Goal: Check status: Check status

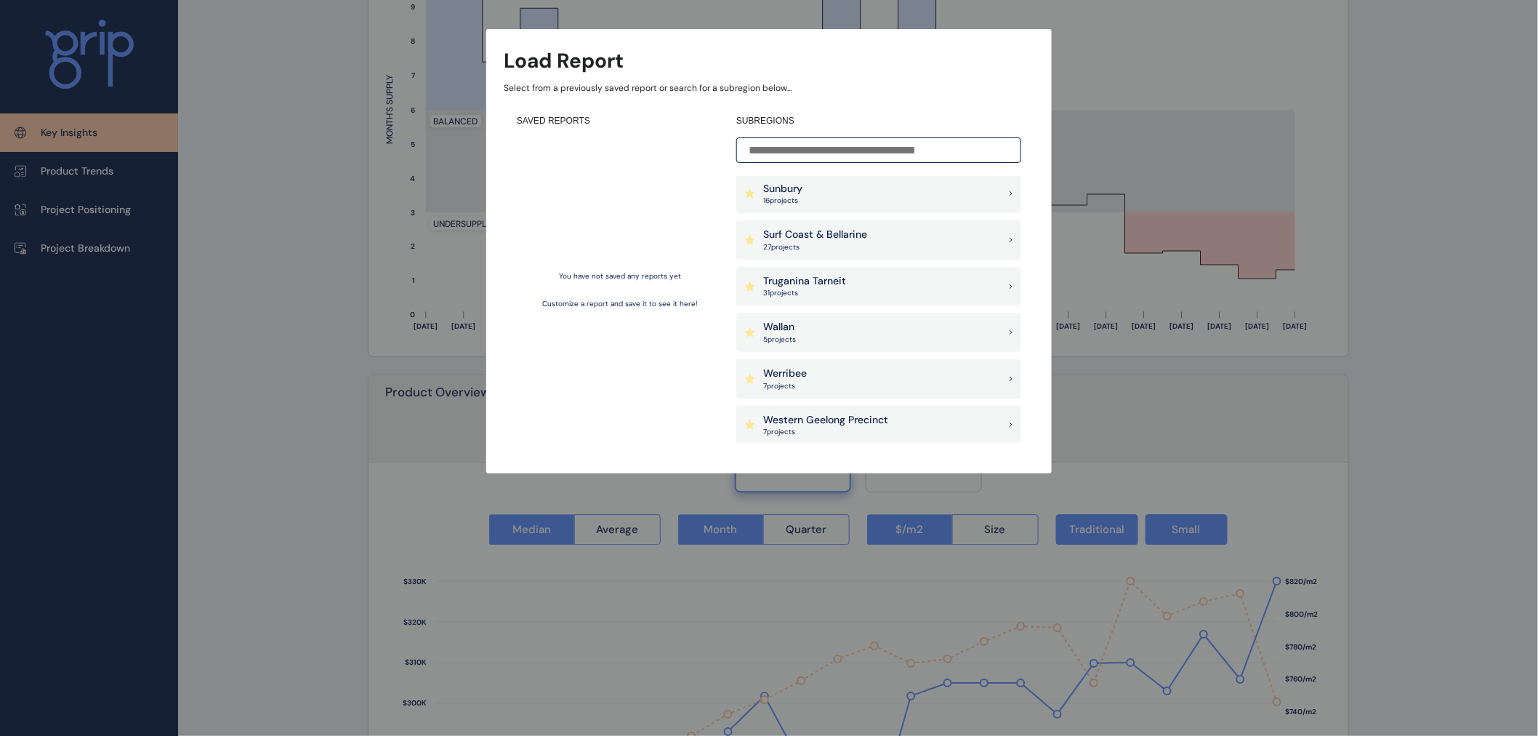
scroll to position [1413, 0]
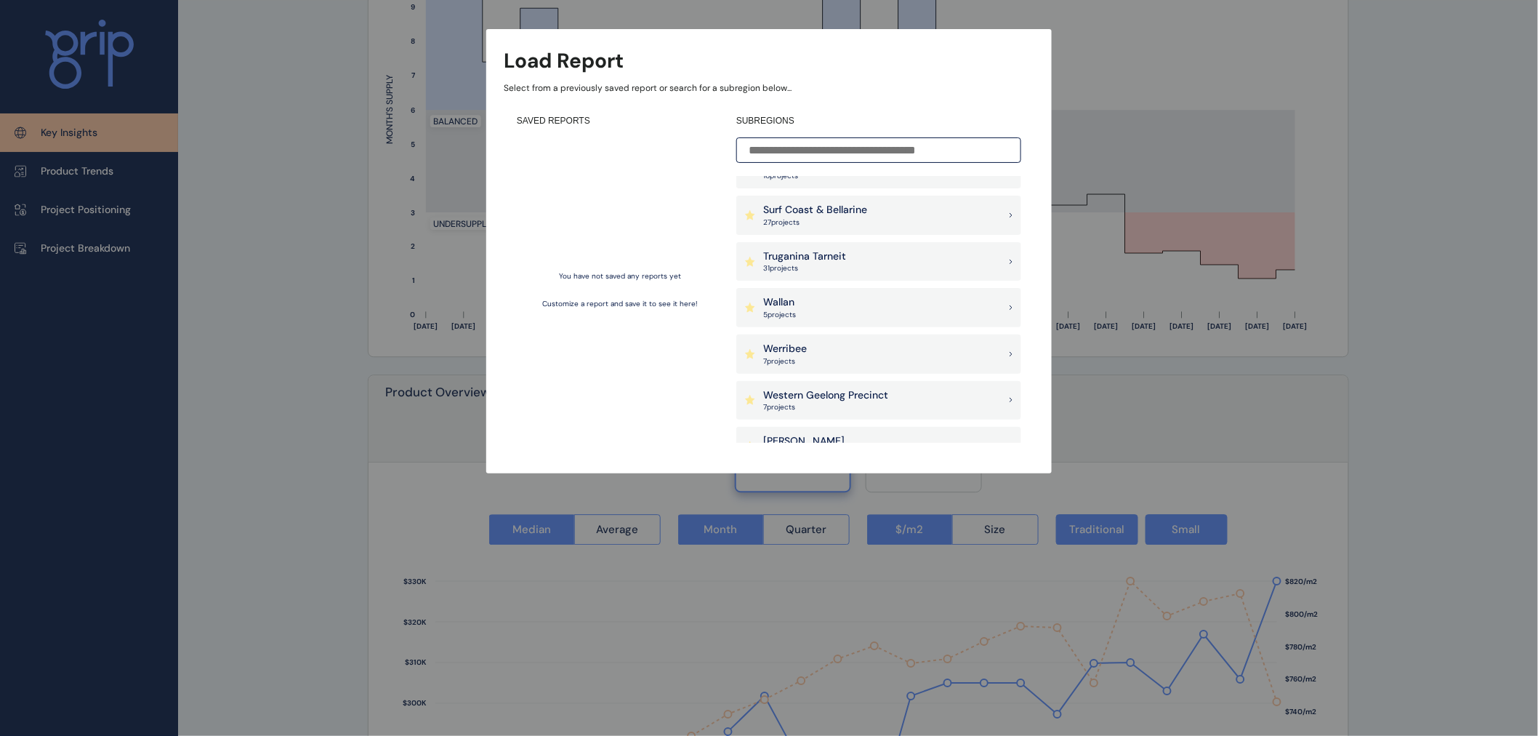
click at [827, 295] on div "Wallan 5 project s" at bounding box center [878, 307] width 285 height 39
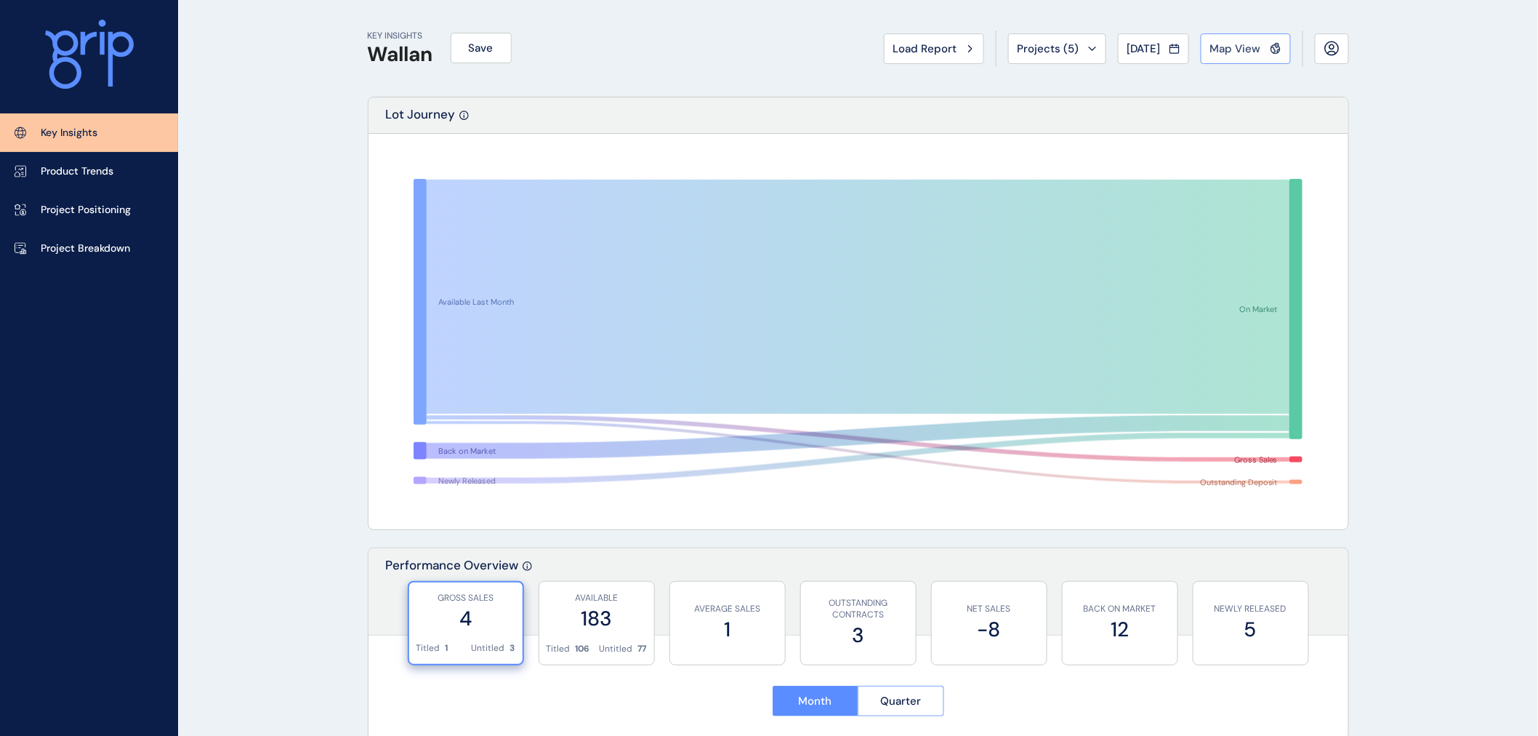
click at [1226, 44] on span "Map View" at bounding box center [1235, 48] width 51 height 15
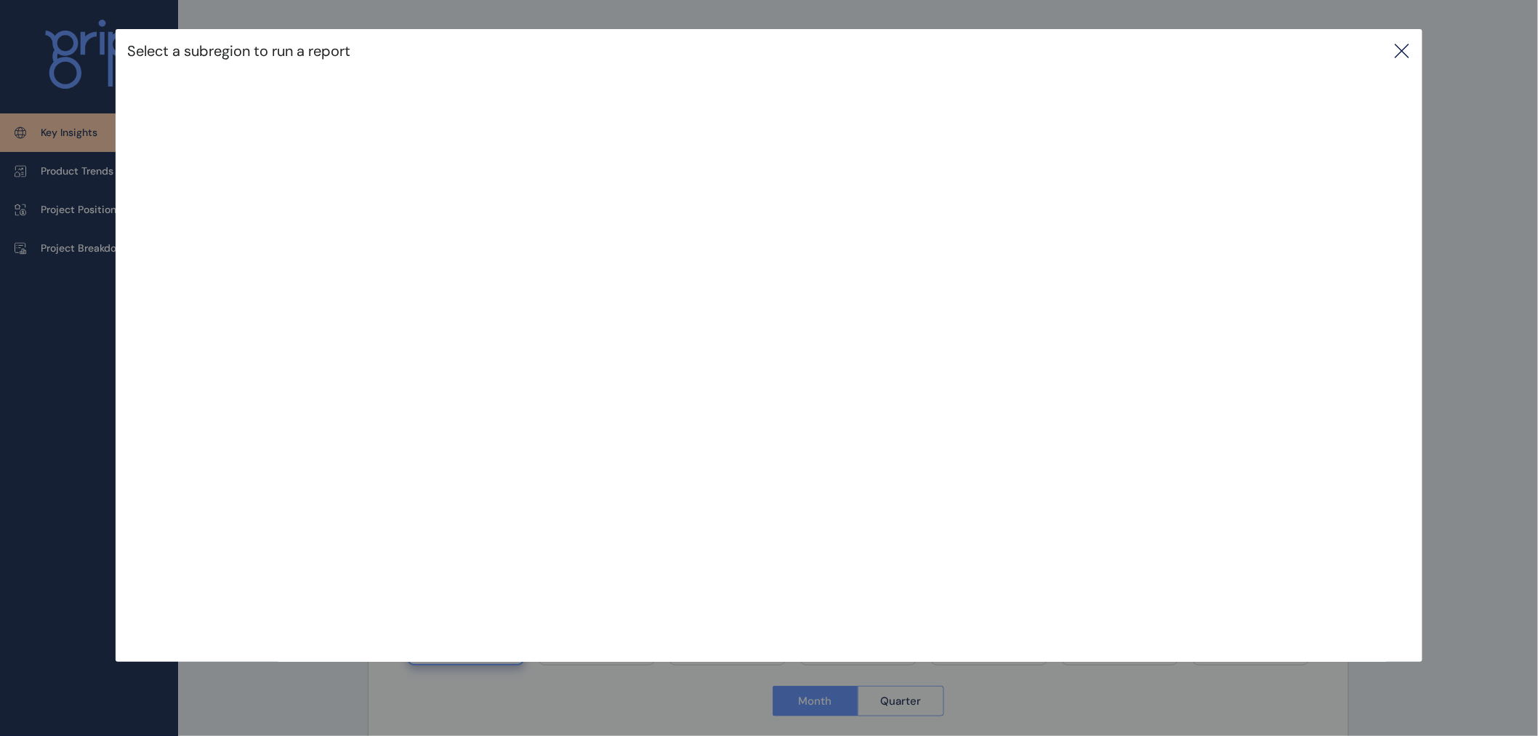
click at [1411, 54] on icon at bounding box center [1402, 50] width 17 height 17
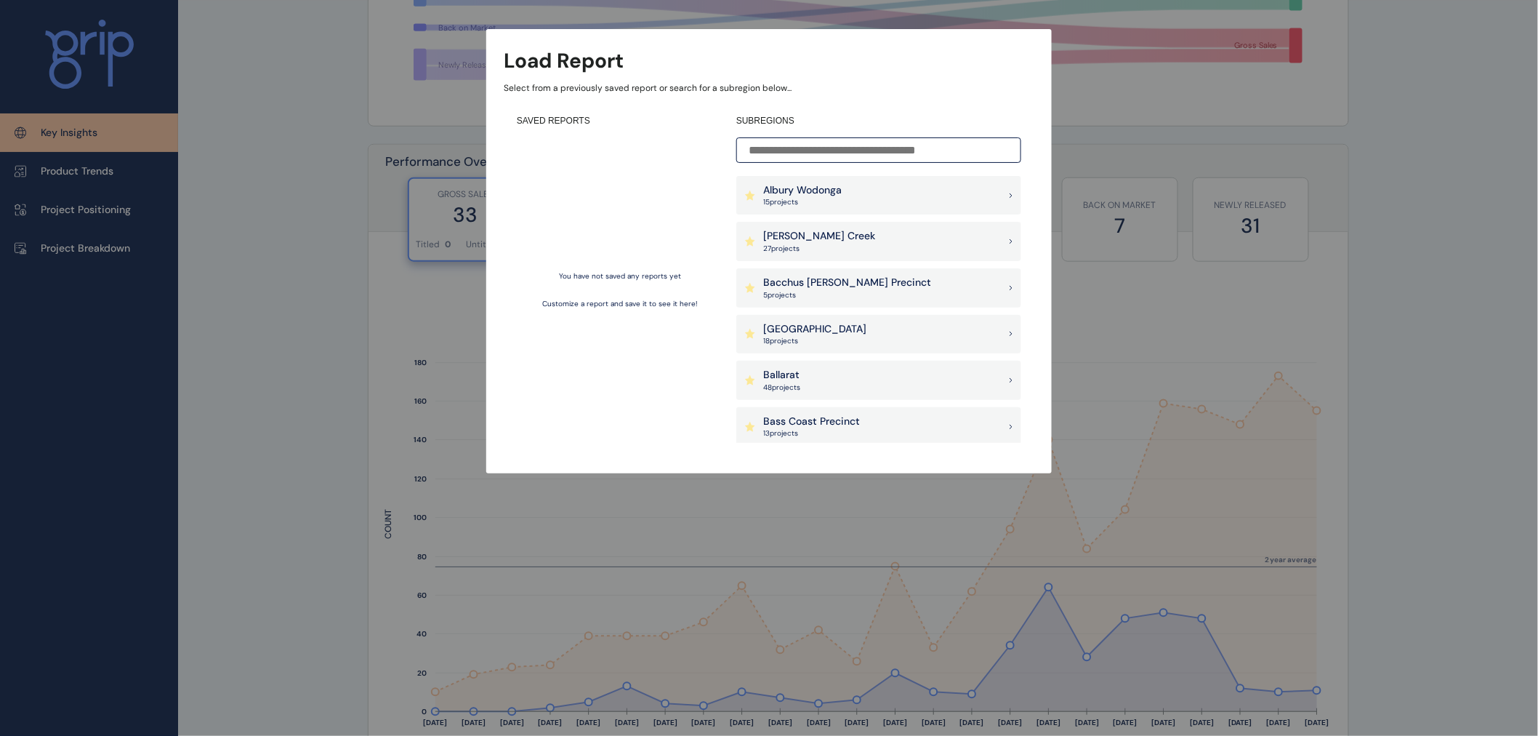
scroll to position [323, 0]
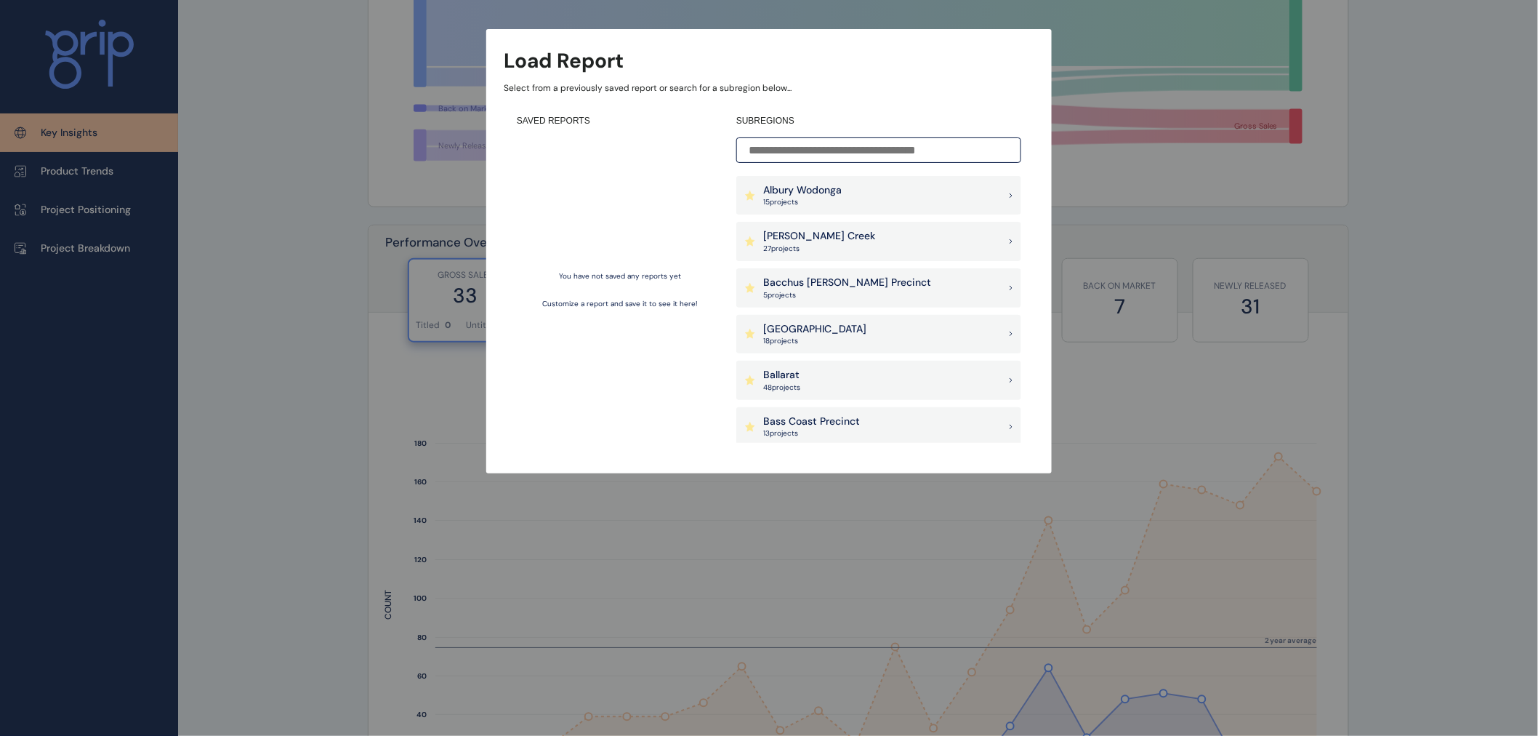
click at [863, 333] on div "[GEOGRAPHIC_DATA] 18 project s" at bounding box center [878, 334] width 285 height 39
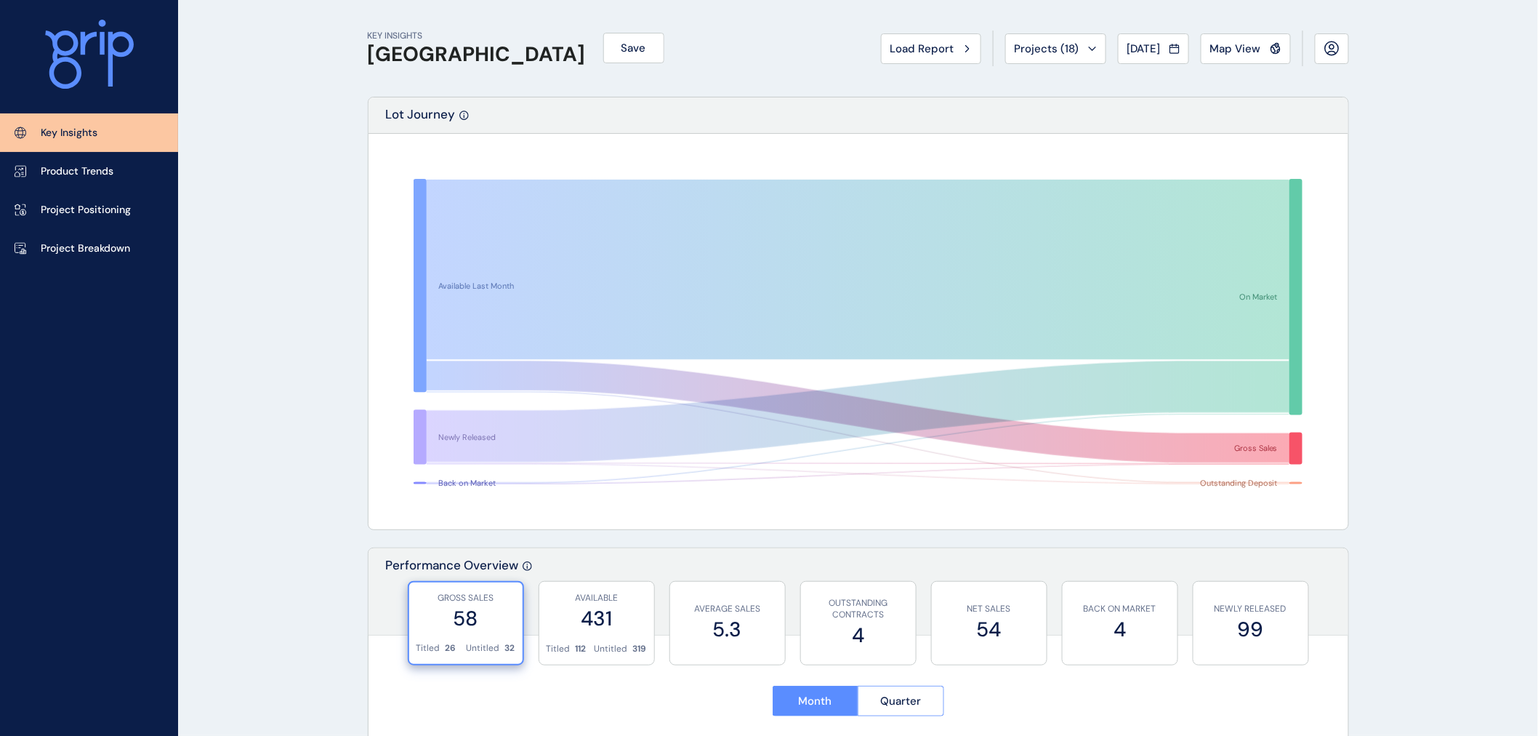
click at [1100, 474] on rect at bounding box center [859, 331] width 948 height 363
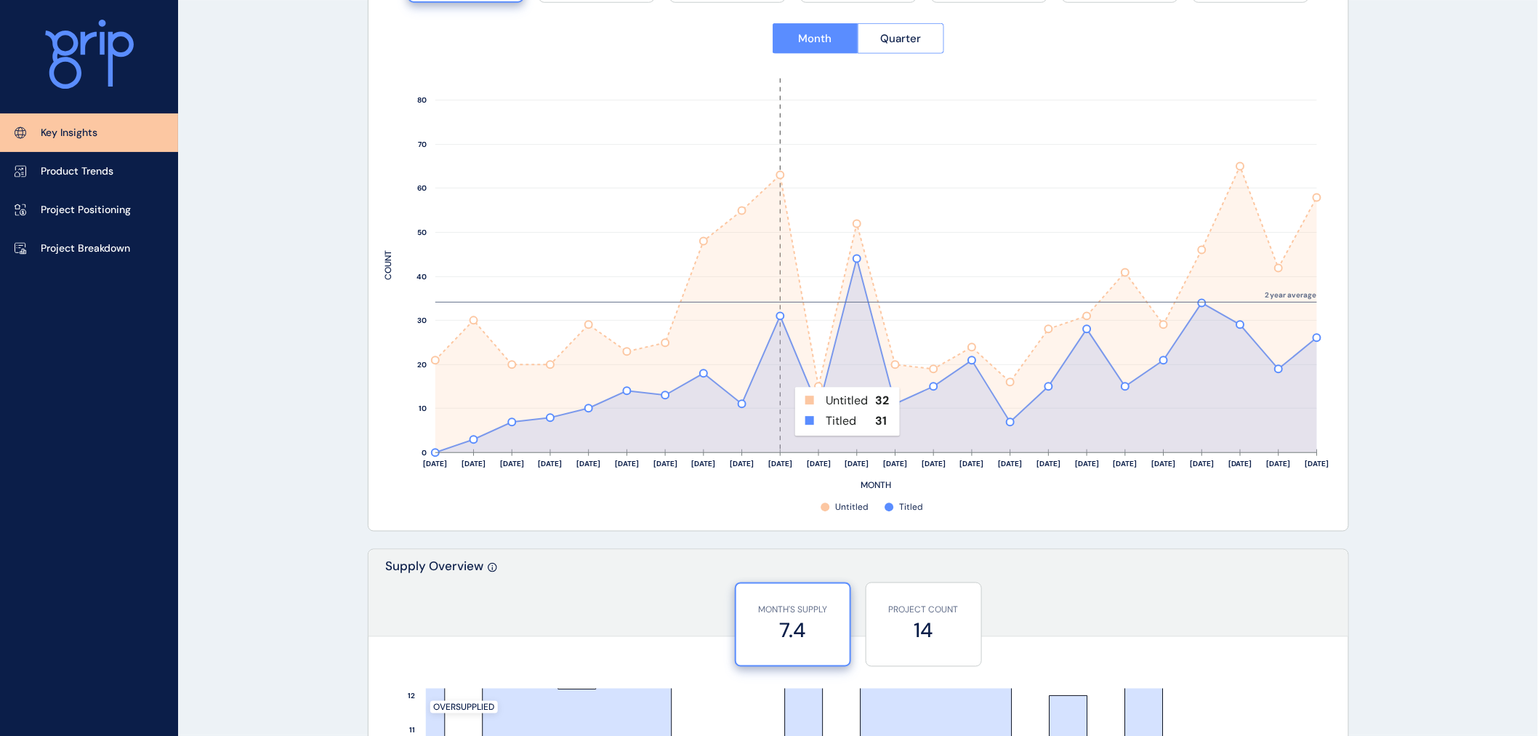
scroll to position [888, 0]
